Goal: Task Accomplishment & Management: Use online tool/utility

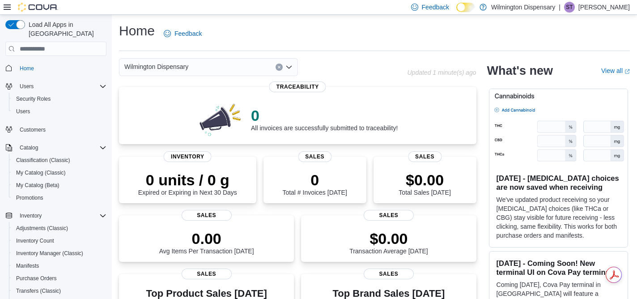
click at [215, 63] on div "Wilmington Dispensary" at bounding box center [208, 67] width 179 height 18
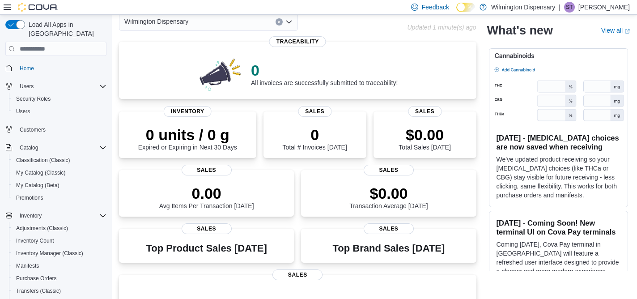
scroll to position [47, 0]
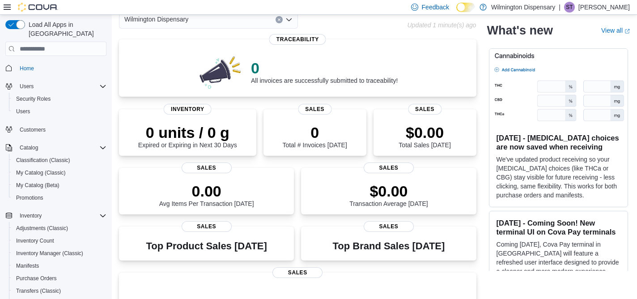
click at [364, 28] on div "Wilmington Dispensary" at bounding box center [263, 20] width 288 height 18
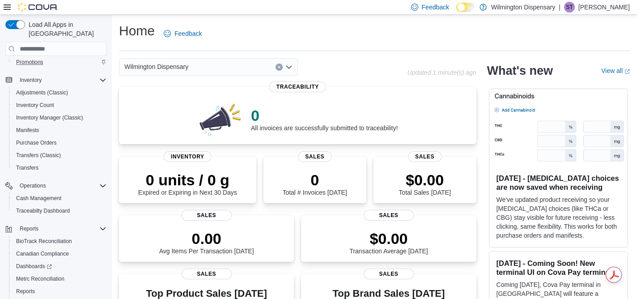
scroll to position [140, 0]
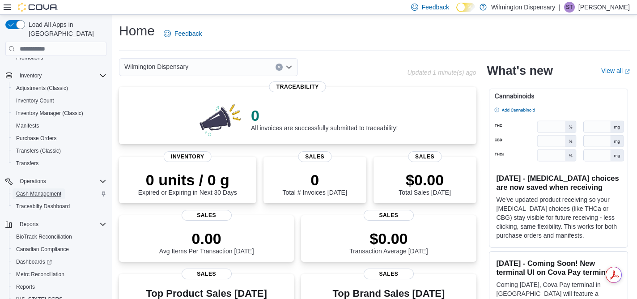
click at [52, 190] on span "Cash Management" at bounding box center [38, 193] width 45 height 7
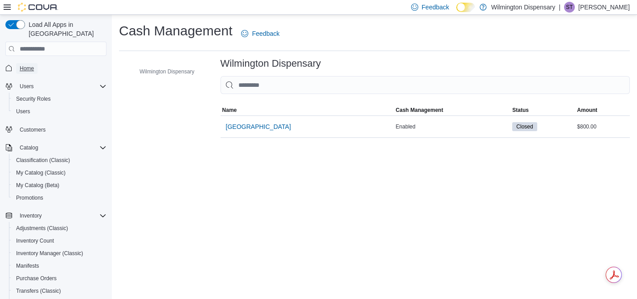
click at [28, 65] on span "Home" at bounding box center [27, 68] width 14 height 7
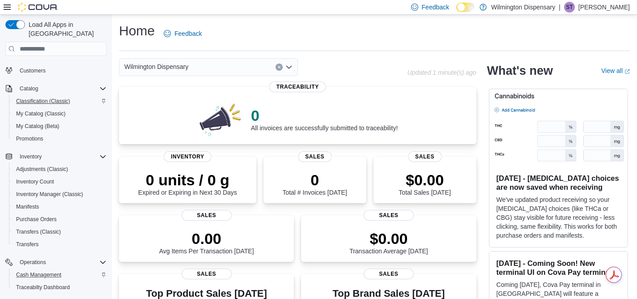
scroll to position [163, 0]
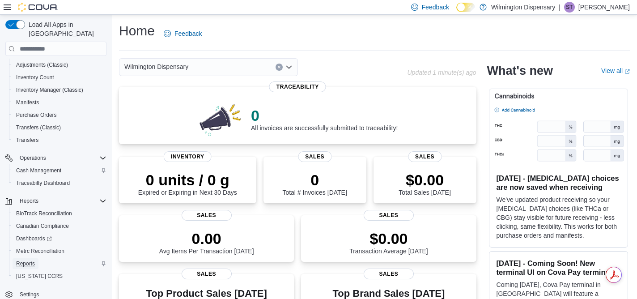
click at [31, 260] on span "Reports" at bounding box center [25, 263] width 19 height 7
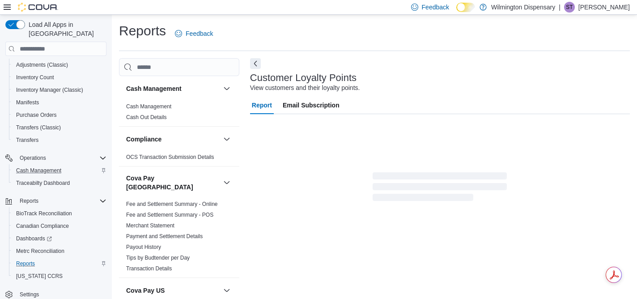
scroll to position [8, 0]
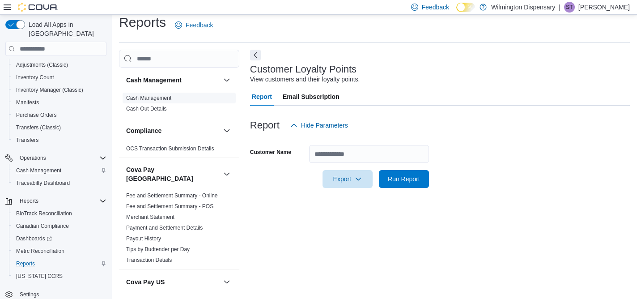
click at [167, 98] on link "Cash Management" at bounding box center [148, 98] width 45 height 6
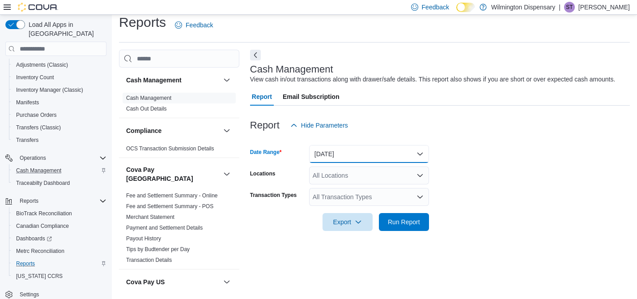
click at [384, 162] on button "[DATE]" at bounding box center [369, 154] width 120 height 18
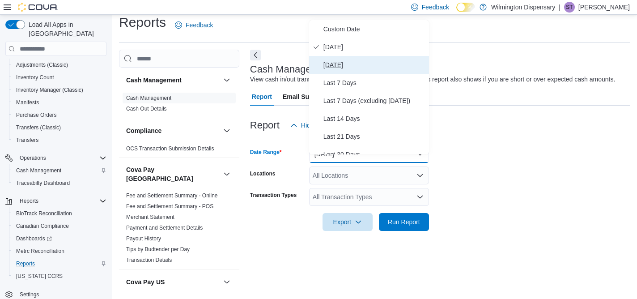
click at [366, 63] on span "[DATE]" at bounding box center [374, 64] width 102 height 11
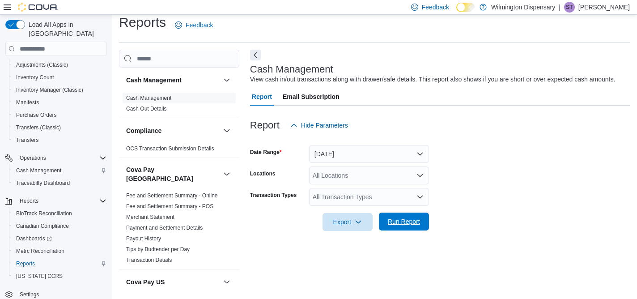
click at [411, 226] on span "Run Report" at bounding box center [404, 221] width 32 height 9
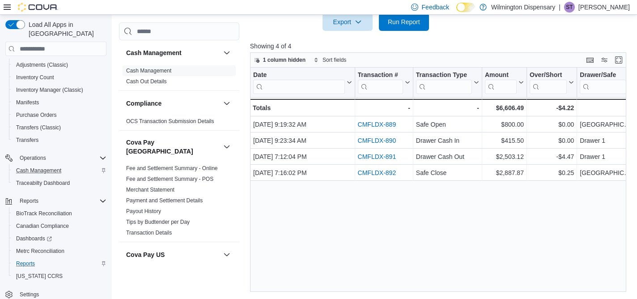
scroll to position [216, 0]
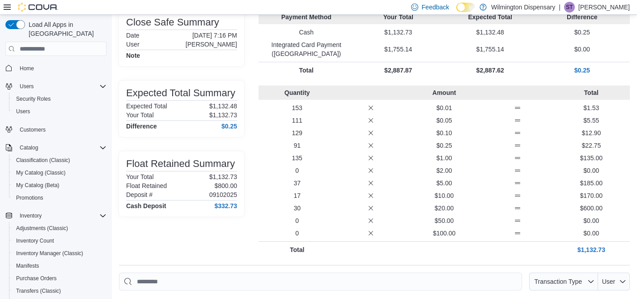
scroll to position [64, 0]
